Goal: Ask a question

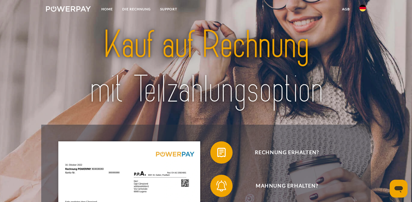
scroll to position [-1, 0]
click at [170, 8] on link "SUPPORT" at bounding box center [168, 9] width 26 height 10
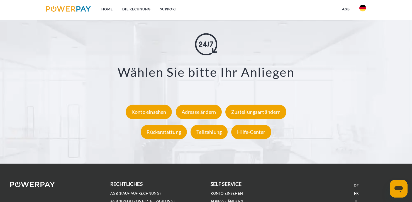
scroll to position [1007, 0]
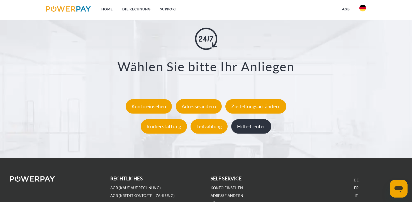
click at [254, 125] on div "Hilfe-Center" at bounding box center [251, 126] width 40 height 14
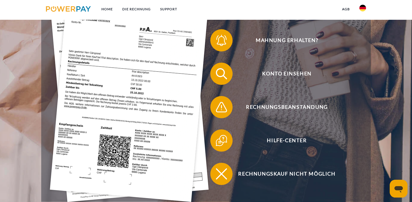
scroll to position [149, 0]
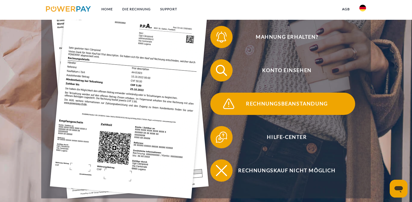
click at [227, 103] on img at bounding box center [229, 104] width 14 height 14
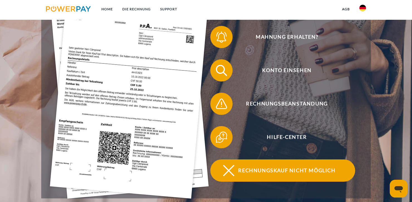
click at [230, 169] on img at bounding box center [229, 171] width 14 height 14
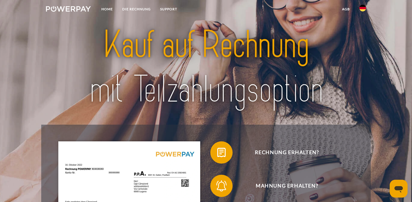
scroll to position [0, 0]
click at [363, 8] on img at bounding box center [362, 8] width 7 height 7
click at [171, 9] on link "SUPPORT" at bounding box center [168, 9] width 26 height 10
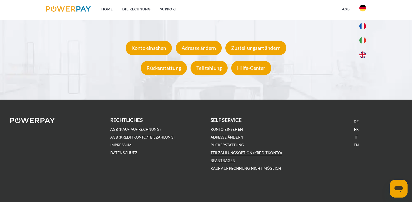
scroll to position [1065, 0]
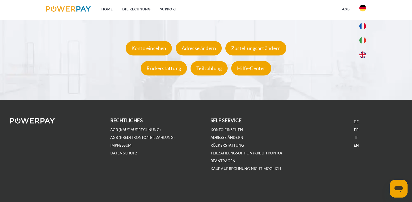
click at [399, 190] on icon "Messaging-Fenster öffnen" at bounding box center [399, 189] width 8 height 7
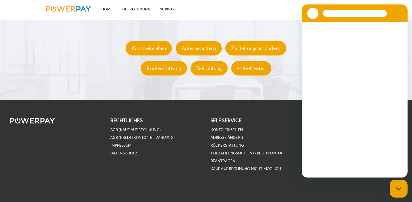
scroll to position [0, 0]
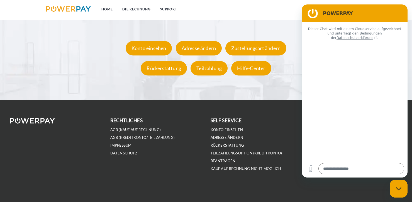
type textarea "*"
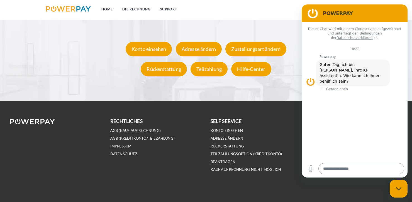
scroll to position [1065, 0]
